Goal: Task Accomplishment & Management: Use online tool/utility

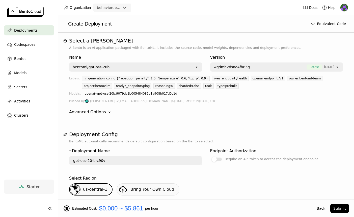
click at [26, 30] on span "Deployments" at bounding box center [25, 30] width 23 height 6
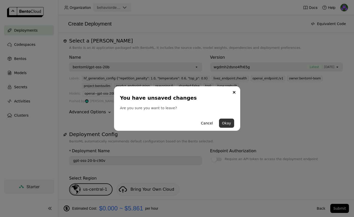
click at [228, 124] on button "Okay" at bounding box center [226, 122] width 15 height 9
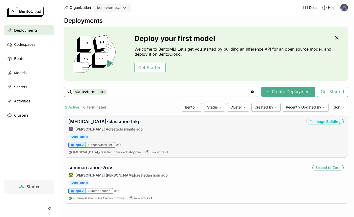
scroll to position [5, 0]
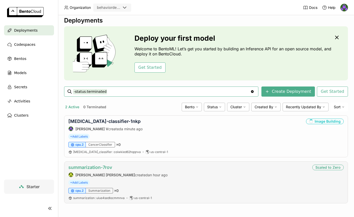
click at [101, 165] on link "summarization-7rov" at bounding box center [90, 166] width 44 height 5
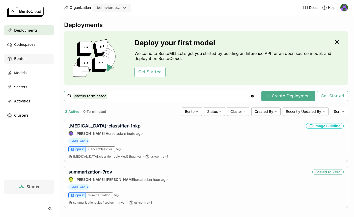
click at [24, 57] on span "Bentos" at bounding box center [20, 59] width 12 height 6
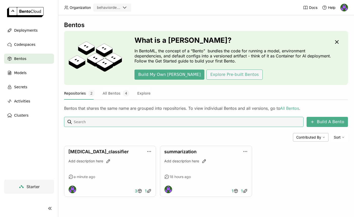
click at [206, 77] on button "Explore Pre-built Bentos" at bounding box center [234, 74] width 56 height 10
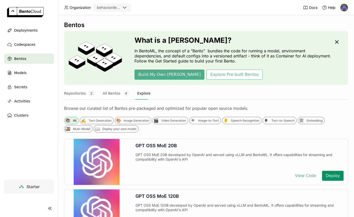
click at [323, 176] on button "Deploy" at bounding box center [333, 175] width 22 height 10
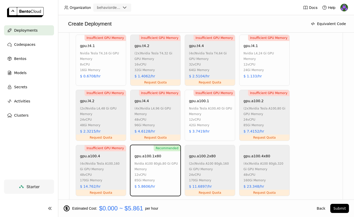
scroll to position [366, 0]
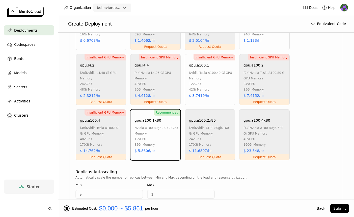
click at [164, 142] on div "85Gi Memory" at bounding box center [156, 145] width 43 height 6
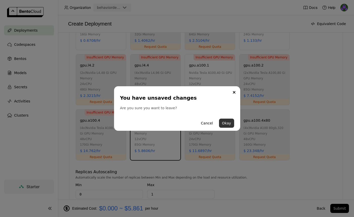
click at [231, 124] on button "Okay" at bounding box center [226, 122] width 15 height 9
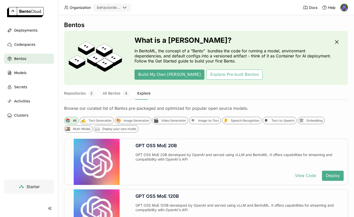
click at [334, 44] on icon "button" at bounding box center [337, 42] width 6 height 6
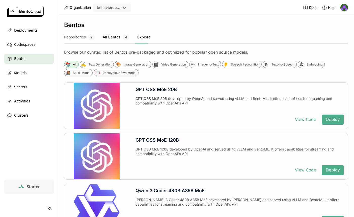
click at [110, 35] on button "All Bentos 4" at bounding box center [116, 37] width 27 height 13
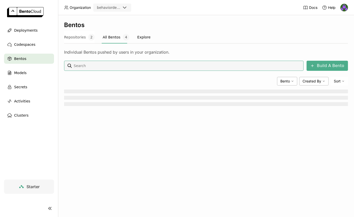
click at [139, 36] on button "Explore" at bounding box center [143, 37] width 13 height 13
